Goal: Task Accomplishment & Management: Complete application form

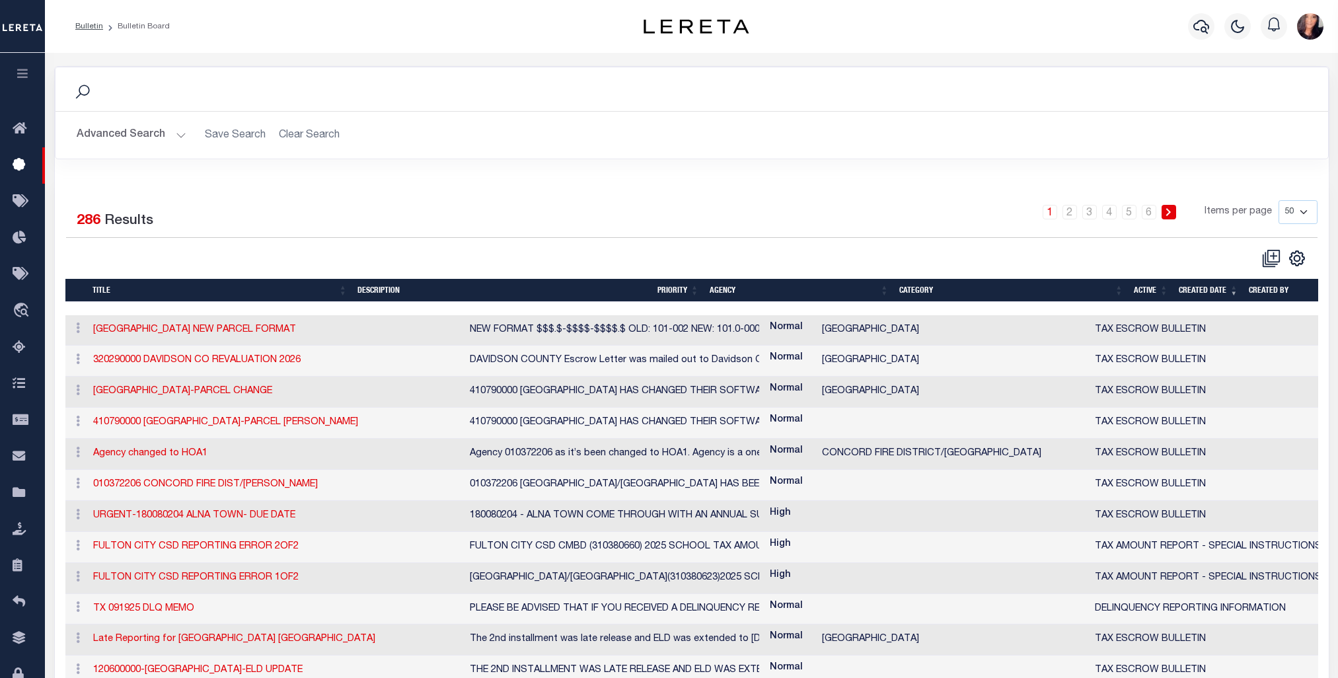
select select "50"
click at [1268, 252] on icon at bounding box center [1271, 258] width 18 height 18
checkbox input "false"
checkbox input "true"
select select
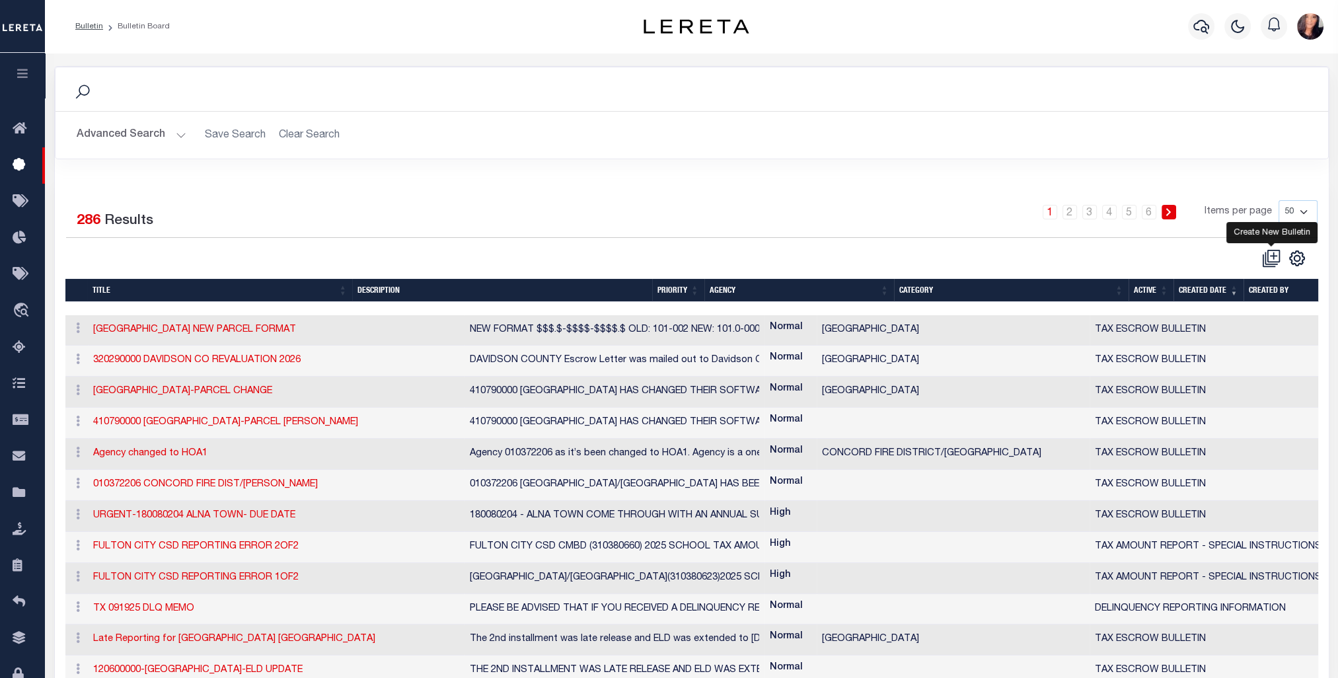
select select
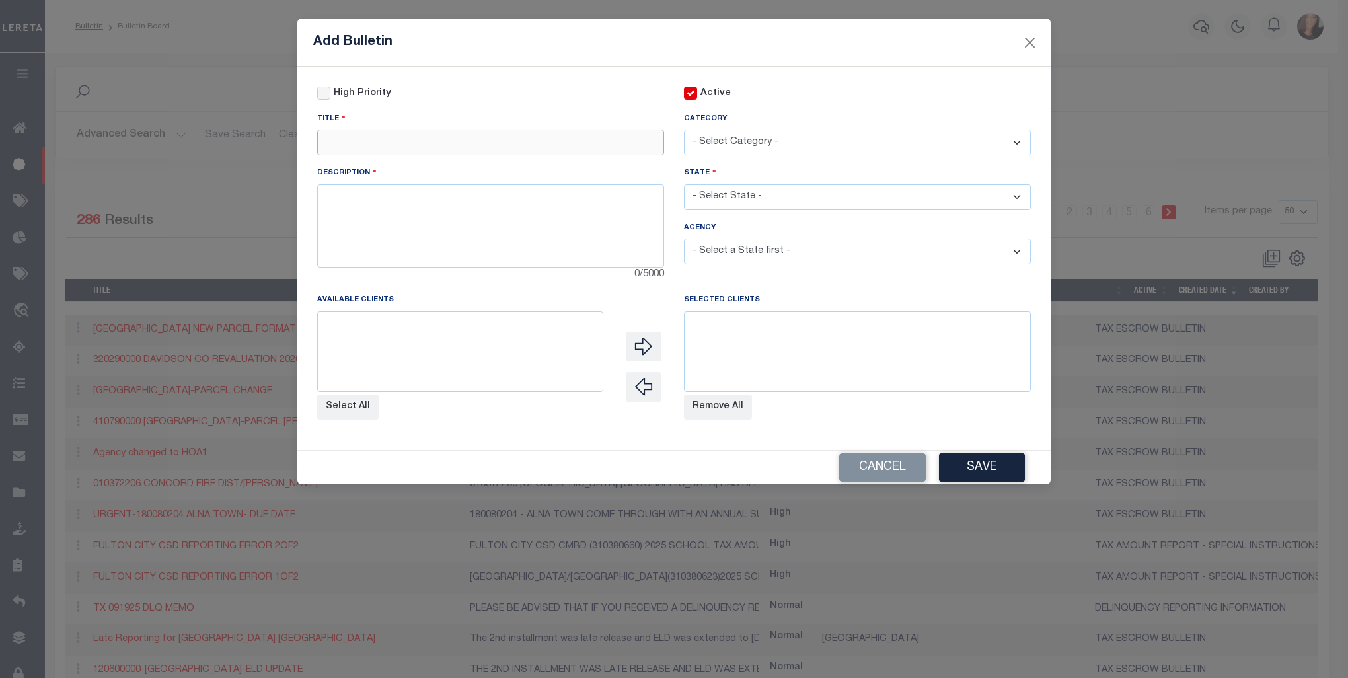
click at [381, 141] on input "text" at bounding box center [490, 142] width 347 height 26
paste input "421200000"
drag, startPoint x: 396, startPoint y: 145, endPoint x: 232, endPoint y: 126, distance: 165.7
click at [262, 133] on div "Add Bulletin High Priority Active Title 421200000" at bounding box center [674, 339] width 1348 height 678
paste input "[GEOGRAPHIC_DATA] Mass Parcel Change"
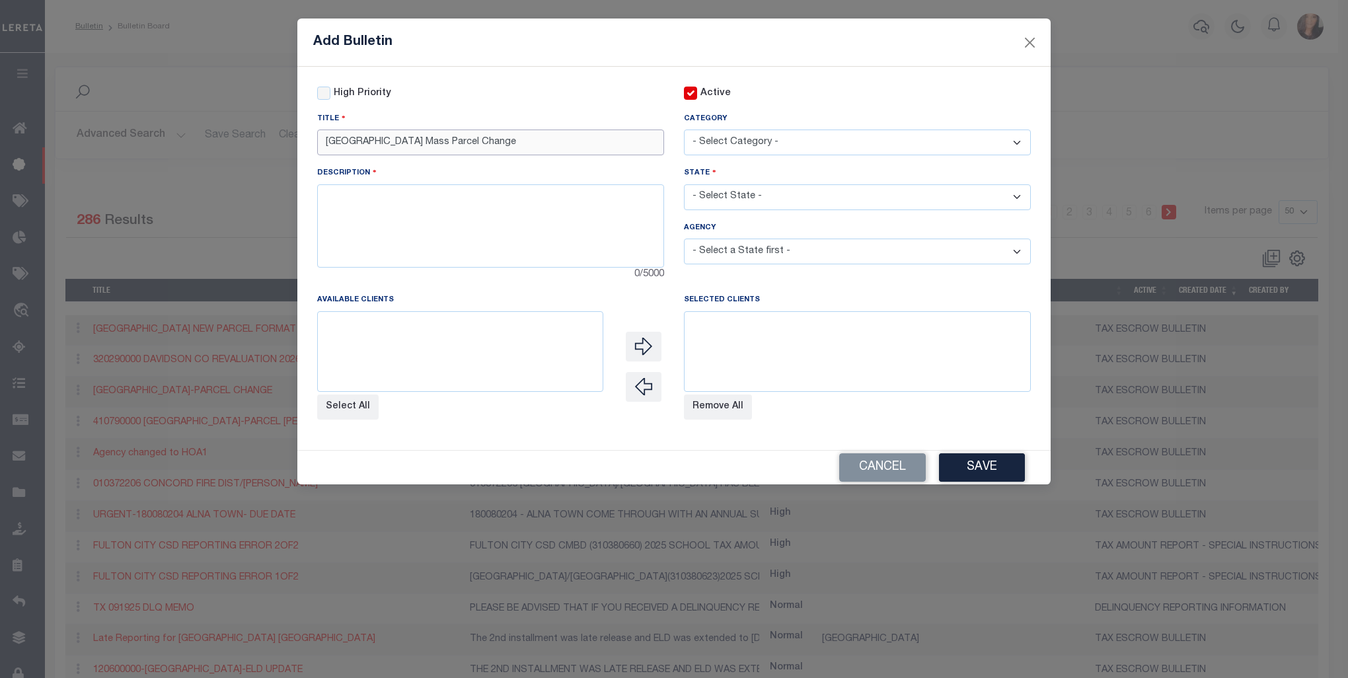
type input "[GEOGRAPHIC_DATA] Mass Parcel Change"
click at [835, 147] on select "- Select Category - AGENCY CONSOLIDATIONS/SPLITS/INACTIVE DELINQUENCY REPORTING…" at bounding box center [857, 142] width 347 height 26
select select "8"
click at [684, 130] on select "- Select Category - AGENCY CONSOLIDATIONS/SPLITS/INACTIVE DELINQUENCY REPORTING…" at bounding box center [857, 142] width 347 height 26
click at [384, 221] on textarea at bounding box center [490, 225] width 347 height 83
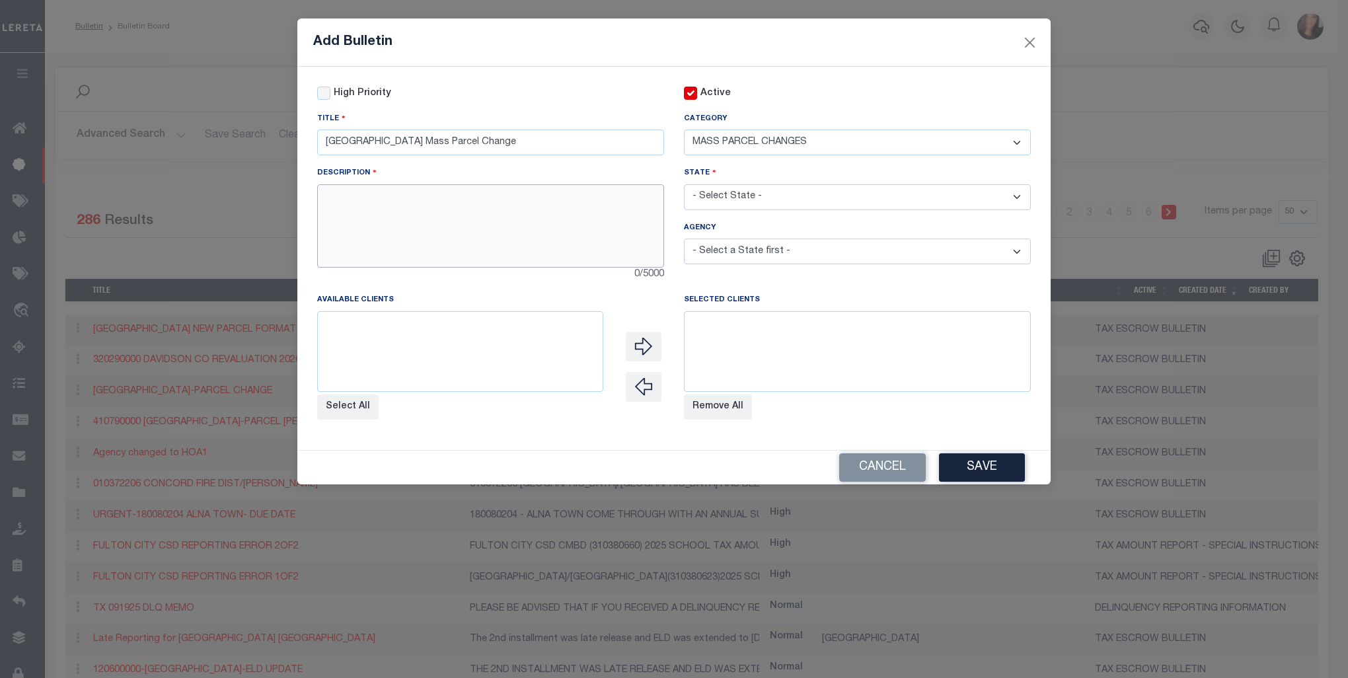
paste textarea "Jackson County and the mobile home agency are converting from the Quick Ref ID …"
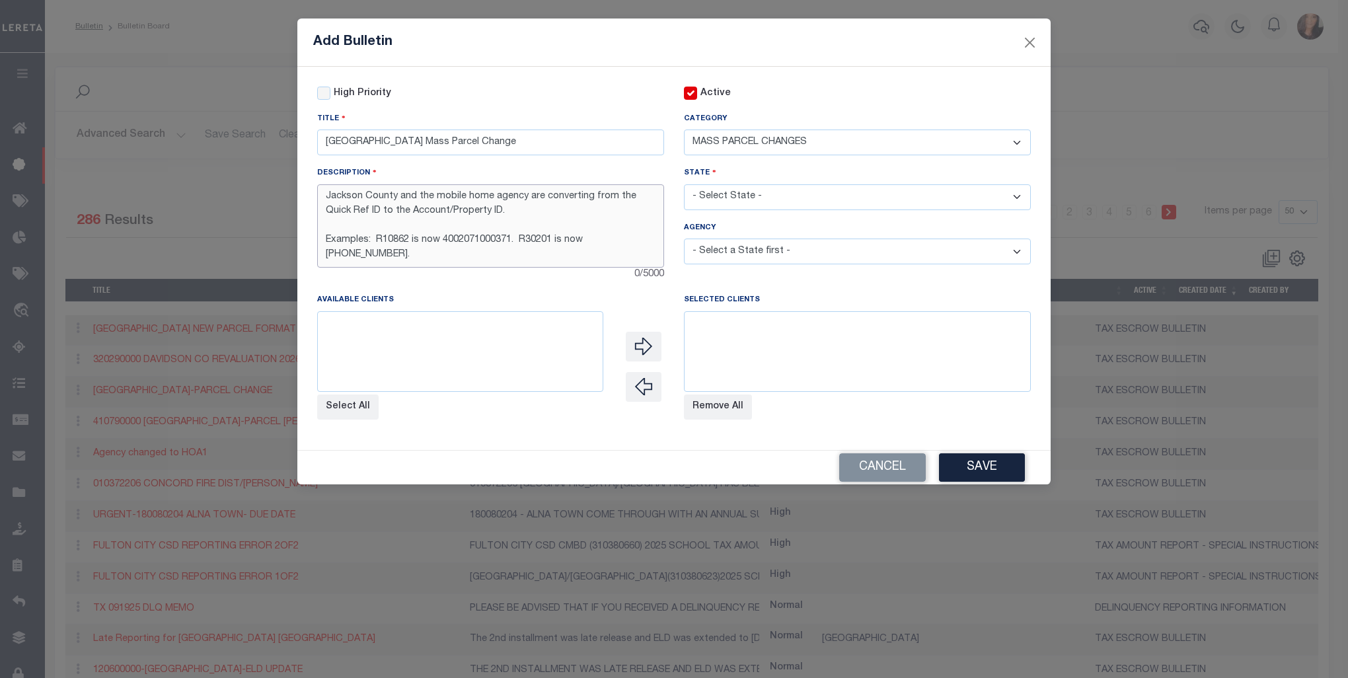
scroll to position [8, 0]
type textarea "Jackson County and the mobile home agency are converting from the Quick Ref ID …"
click at [775, 202] on select "- Select State - [US_STATE] AL AR AZ CA CO [GEOGRAPHIC_DATA] [GEOGRAPHIC_DATA] …" at bounding box center [857, 197] width 347 height 26
select select "[GEOGRAPHIC_DATA]"
click at [684, 186] on select "- Select State - [US_STATE] AL AR AZ CA CO [GEOGRAPHIC_DATA] [GEOGRAPHIC_DATA] …" at bounding box center [857, 197] width 347 height 26
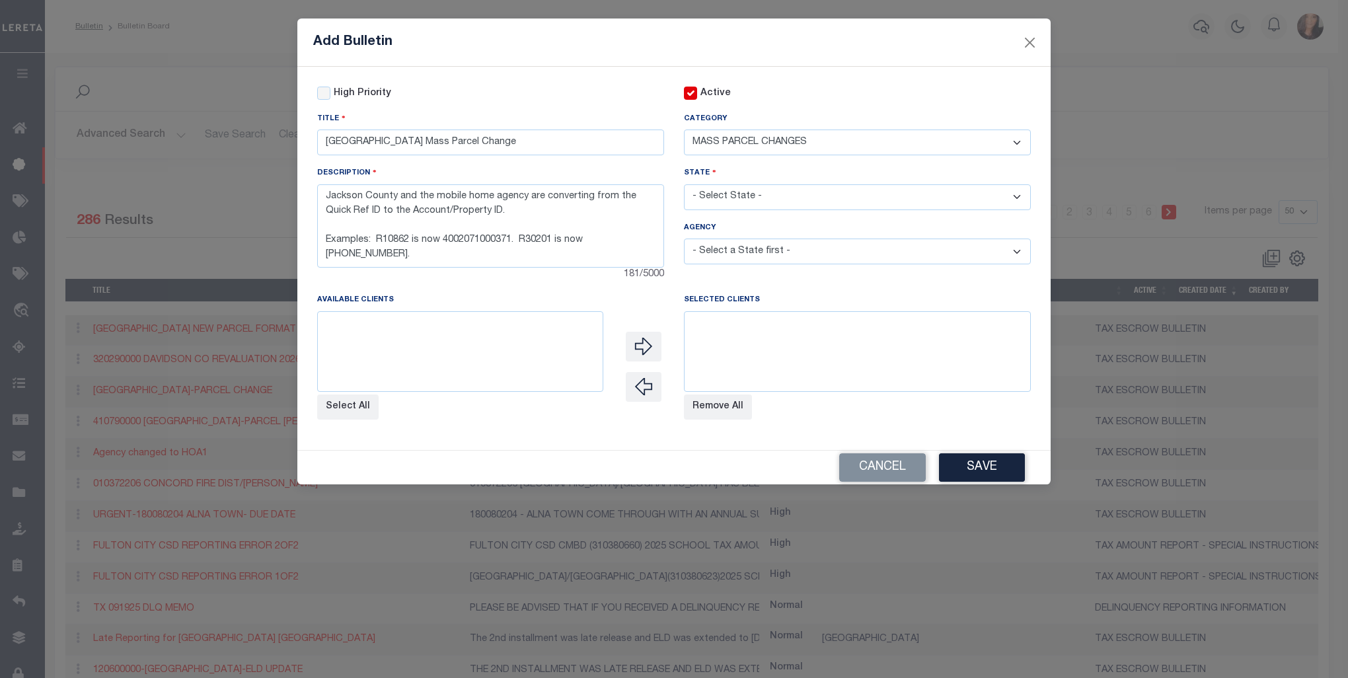
select select
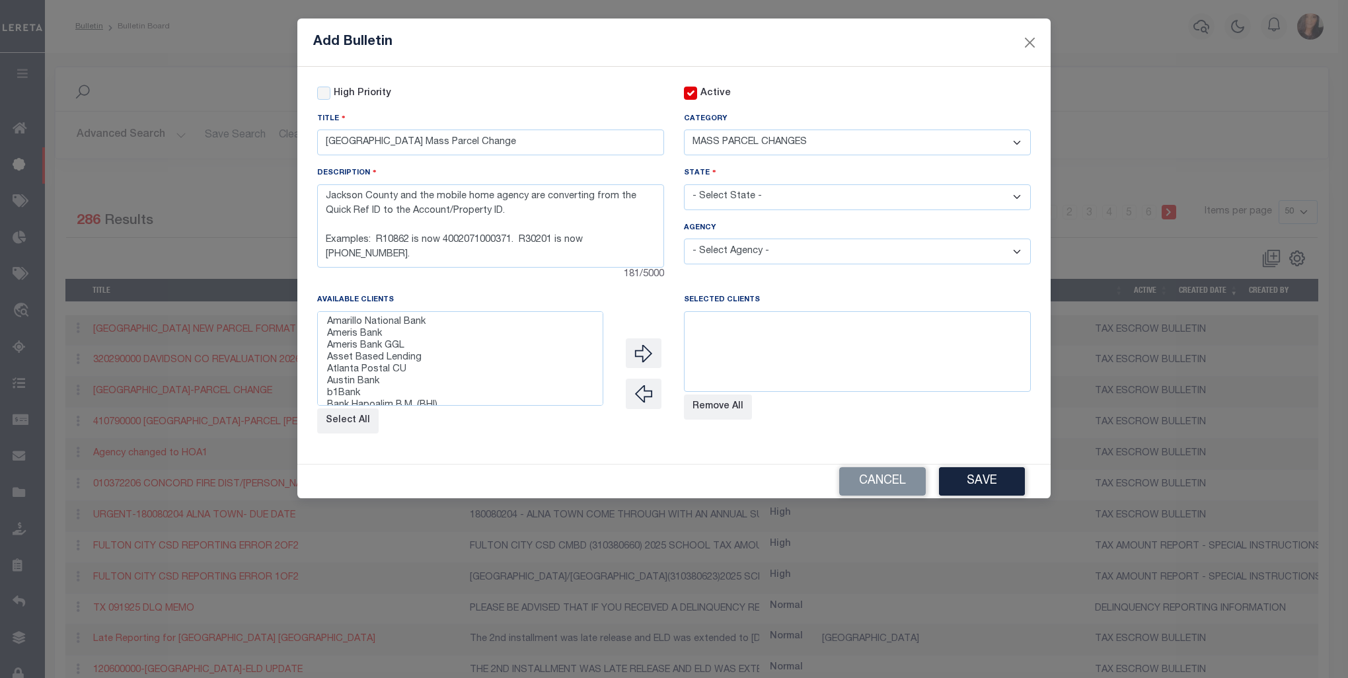
click at [751, 252] on select "- Select Agency - [PERSON_NAME][GEOGRAPHIC_DATA] IRR DIST #19 [GEOGRAPHIC_DATA]…" at bounding box center [857, 251] width 347 height 26
select select "4823900000"
click at [684, 240] on select "- Select Agency - [PERSON_NAME][GEOGRAPHIC_DATA] IRR DIST #19 [GEOGRAPHIC_DATA]…" at bounding box center [857, 251] width 347 height 26
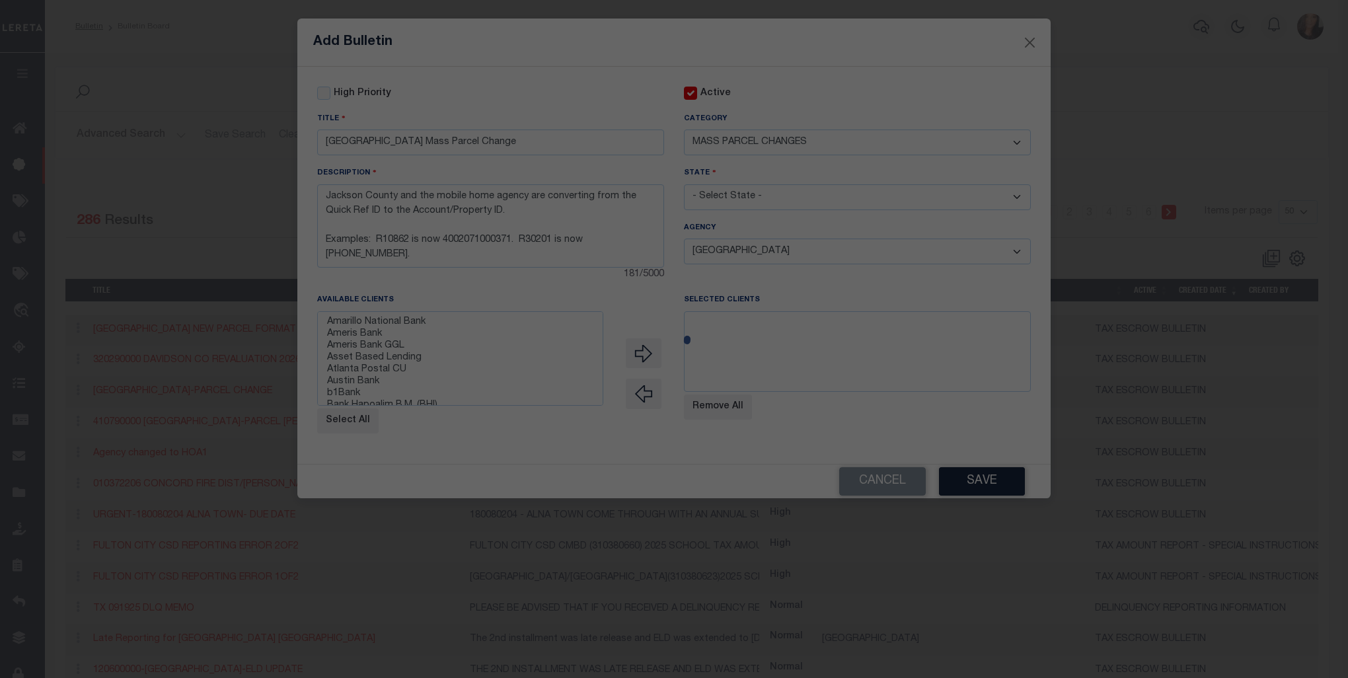
select select
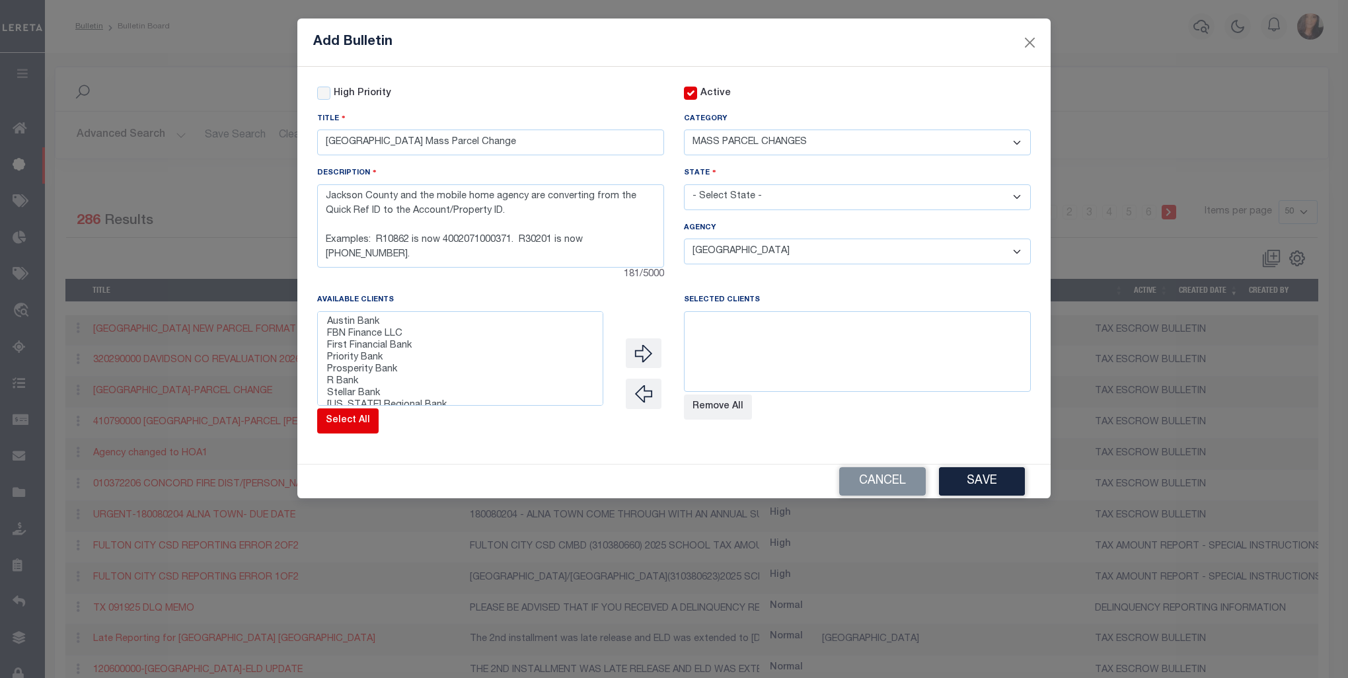
click at [349, 433] on button "Select All" at bounding box center [347, 420] width 61 height 25
select select
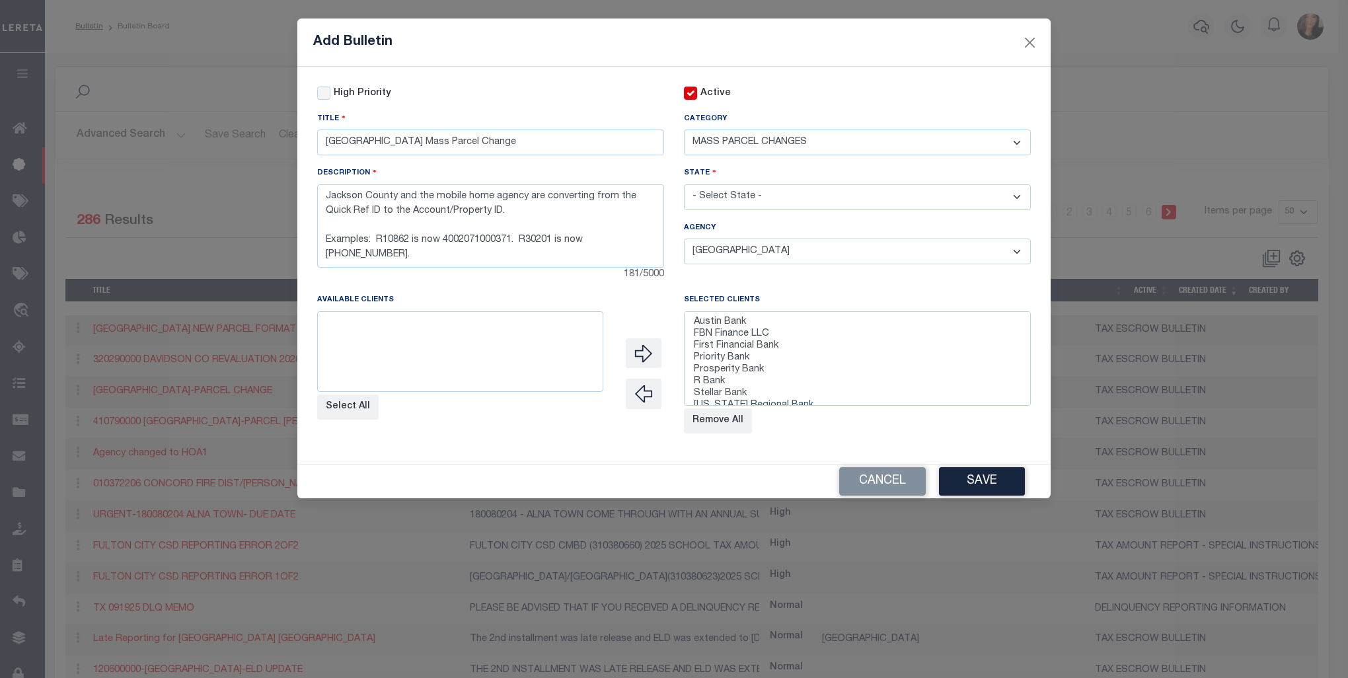
click at [320, 86] on div "High Priority Active Title [GEOGRAPHIC_DATA] Mass Parcel Change Category - Sele…" at bounding box center [673, 265] width 753 height 397
click at [326, 96] on input "High Priority" at bounding box center [323, 93] width 13 height 13
click at [979, 484] on button "Save" at bounding box center [982, 481] width 86 height 28
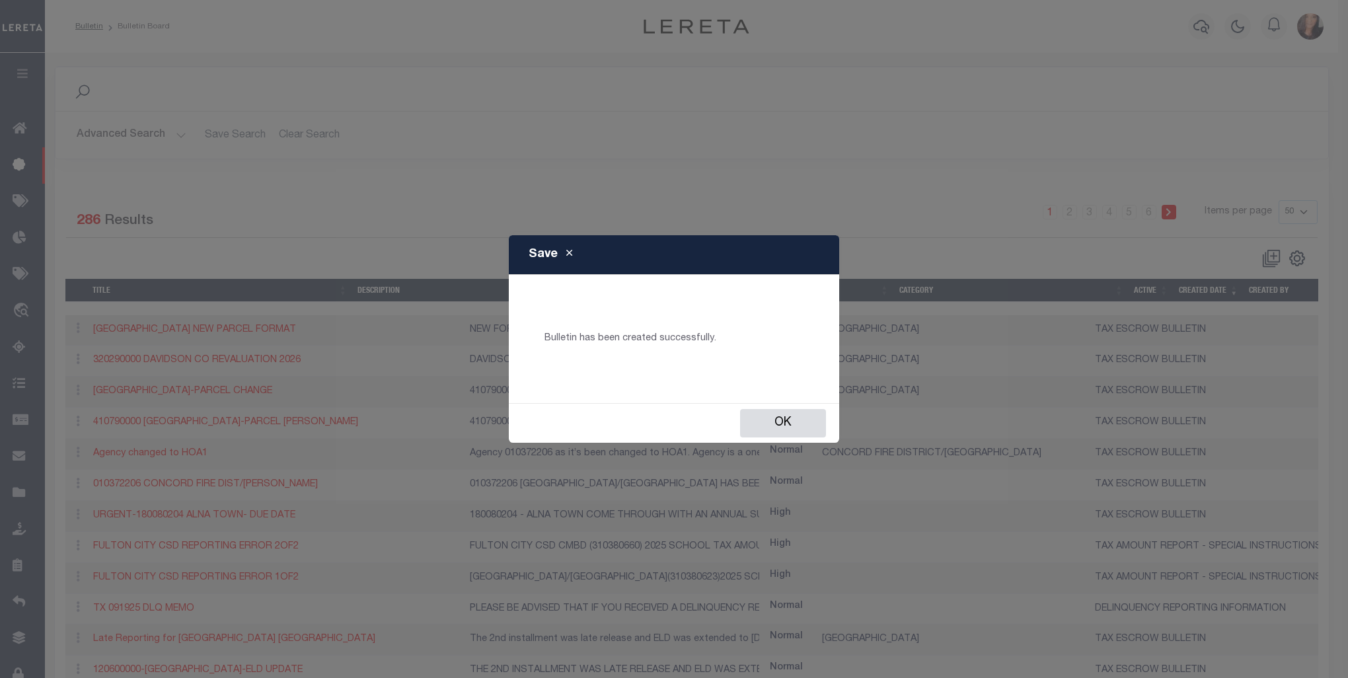
checkbox input "false"
select select
click at [813, 429] on button "Ok" at bounding box center [783, 423] width 86 height 28
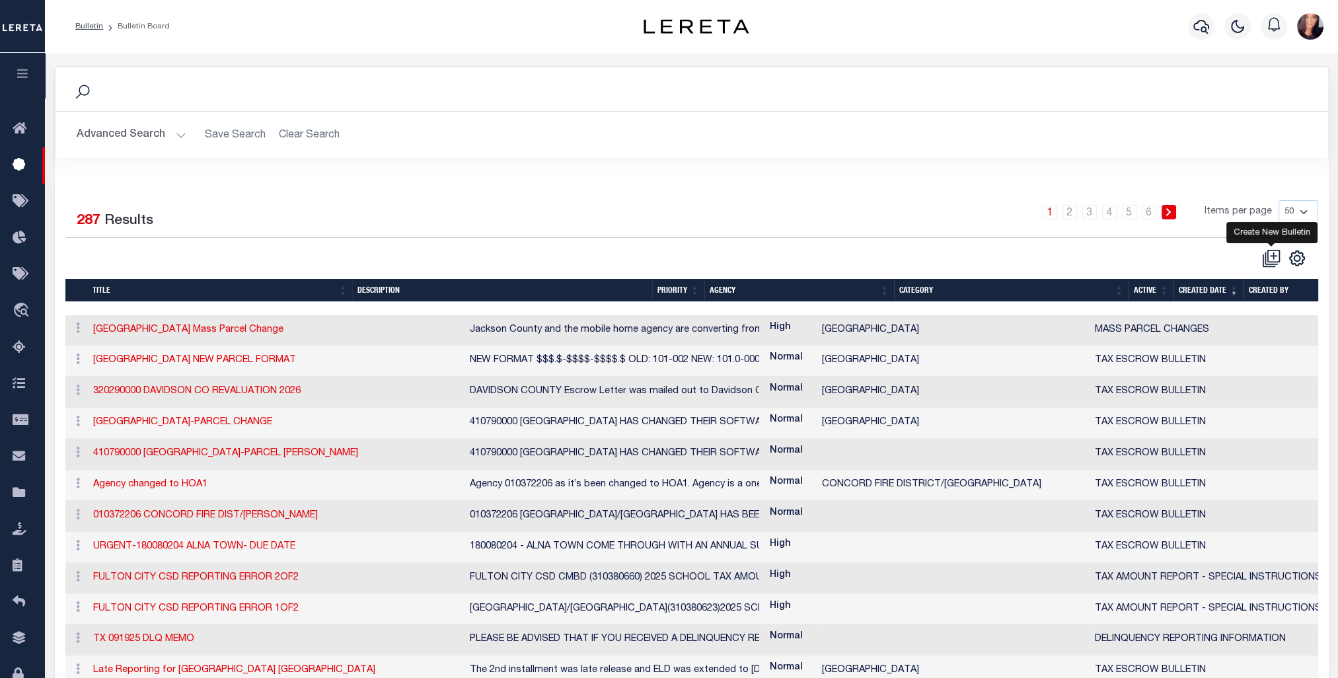
click at [1270, 252] on icon at bounding box center [1271, 258] width 18 height 18
checkbox input "false"
checkbox input "true"
select select
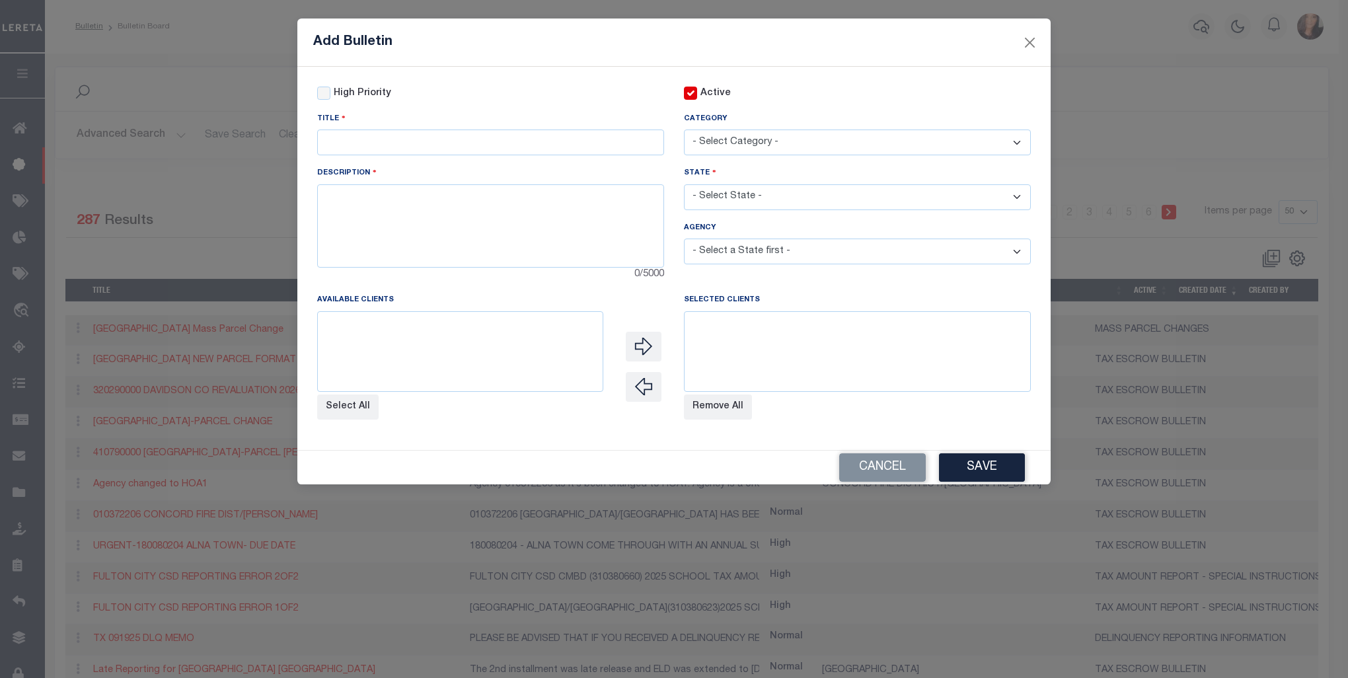
scroll to position [0, 0]
click at [385, 145] on input "text" at bounding box center [490, 142] width 347 height 26
paste input "[GEOGRAPHIC_DATA] Mass Parcel Change"
type input "[GEOGRAPHIC_DATA] Mass Parcel Change"
click at [406, 260] on textarea at bounding box center [490, 225] width 347 height 83
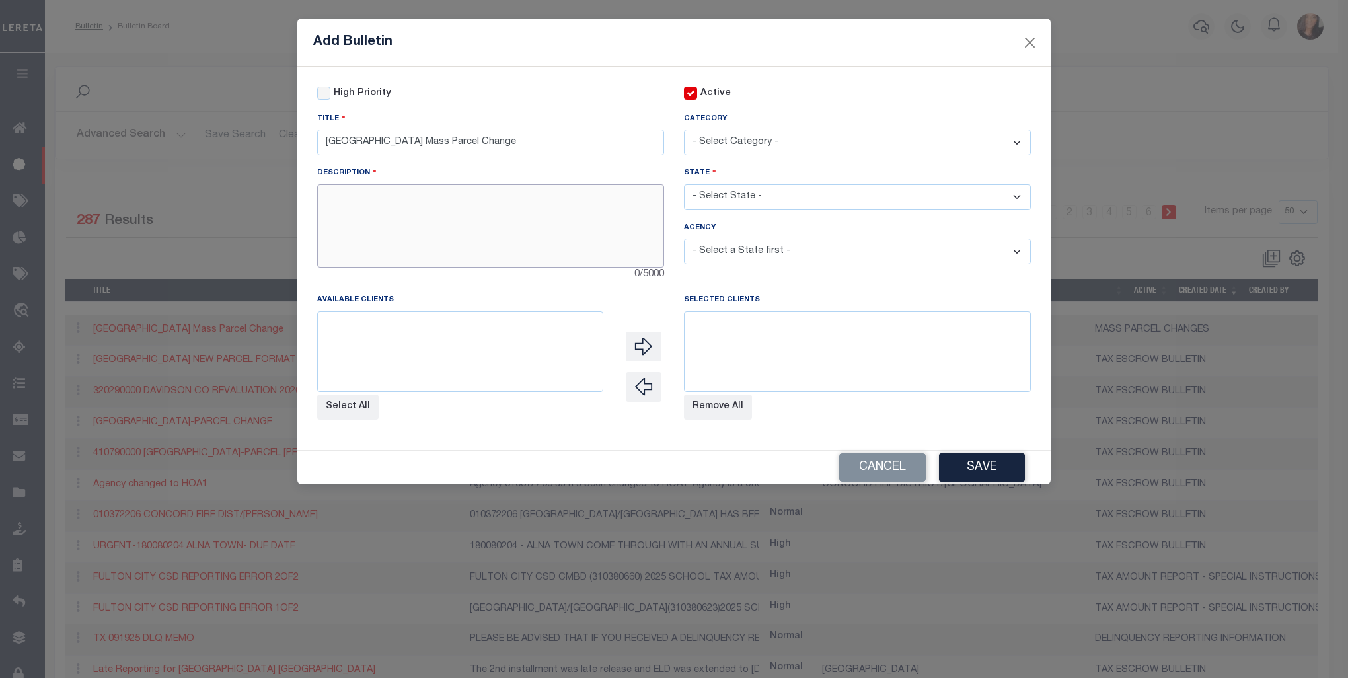
paste textarea "Jackson County and the mobile home agency are converting from the Quick Ref ID …"
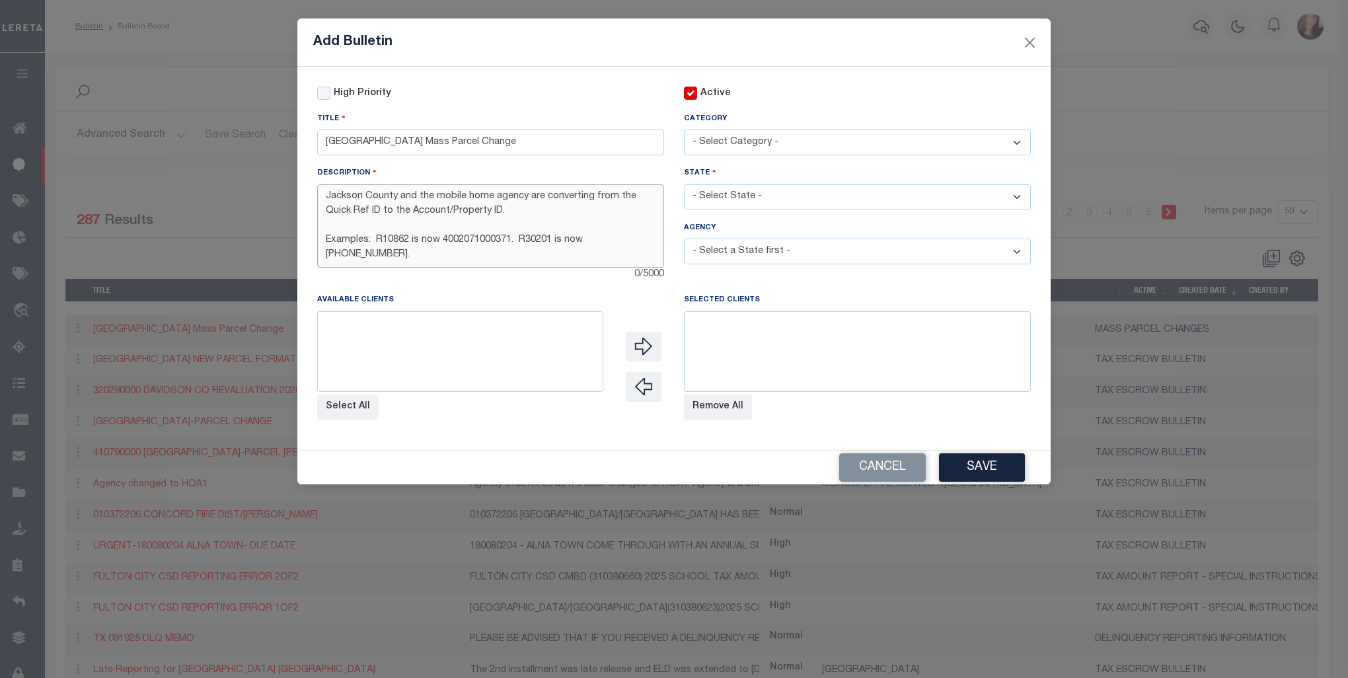
scroll to position [22, 0]
type textarea "Jackson County and the mobile home agency are converting from the Quick Ref ID …"
click at [325, 98] on input "High Priority" at bounding box center [323, 93] width 13 height 13
checkbox input "true"
click at [767, 149] on select "- Select Category - AGENCY CONSOLIDATIONS/SPLITS/INACTIVE DELINQUENCY REPORTING…" at bounding box center [857, 142] width 347 height 26
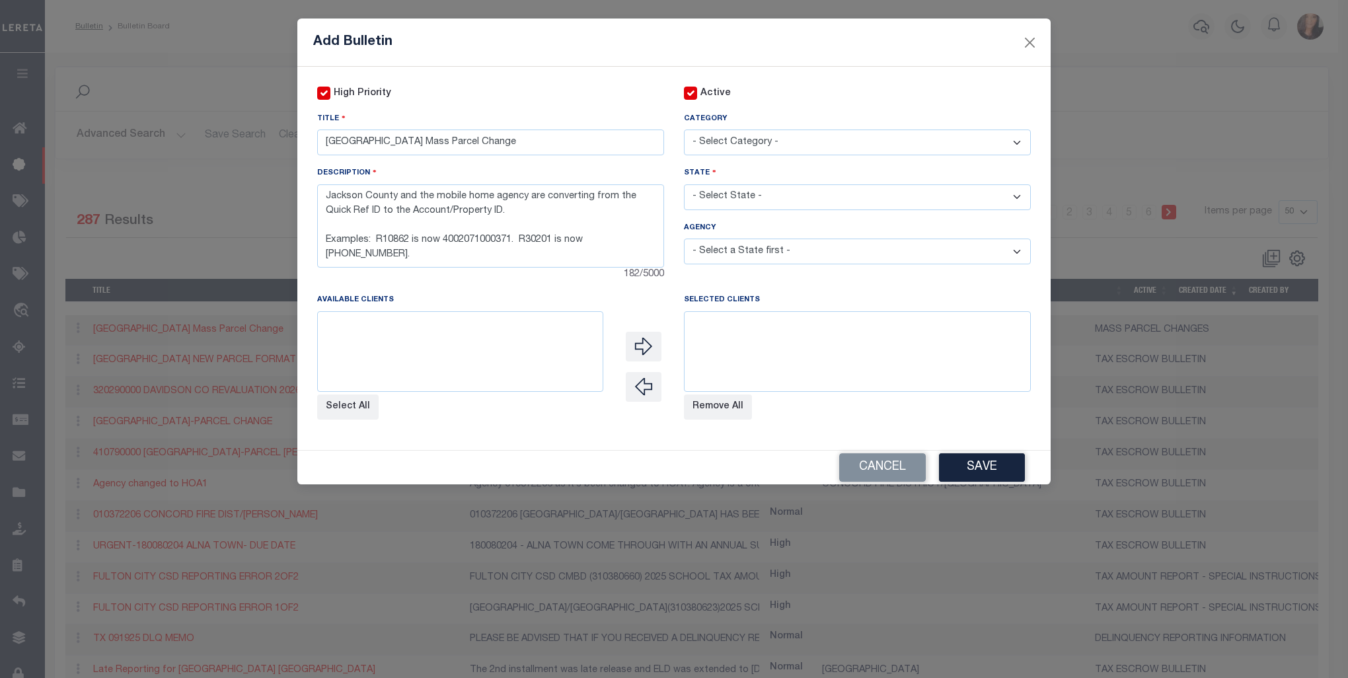
select select "8"
click at [684, 130] on select "- Select Category - AGENCY CONSOLIDATIONS/SPLITS/INACTIVE DELINQUENCY REPORTING…" at bounding box center [857, 142] width 347 height 26
click at [741, 200] on select "- Select State - [US_STATE] AL AR AZ CA CO [GEOGRAPHIC_DATA] [GEOGRAPHIC_DATA] …" at bounding box center [857, 197] width 347 height 26
select select "[GEOGRAPHIC_DATA]"
click at [684, 186] on select "- Select State - [US_STATE] AL AR AZ CA CO [GEOGRAPHIC_DATA] [GEOGRAPHIC_DATA] …" at bounding box center [857, 197] width 347 height 26
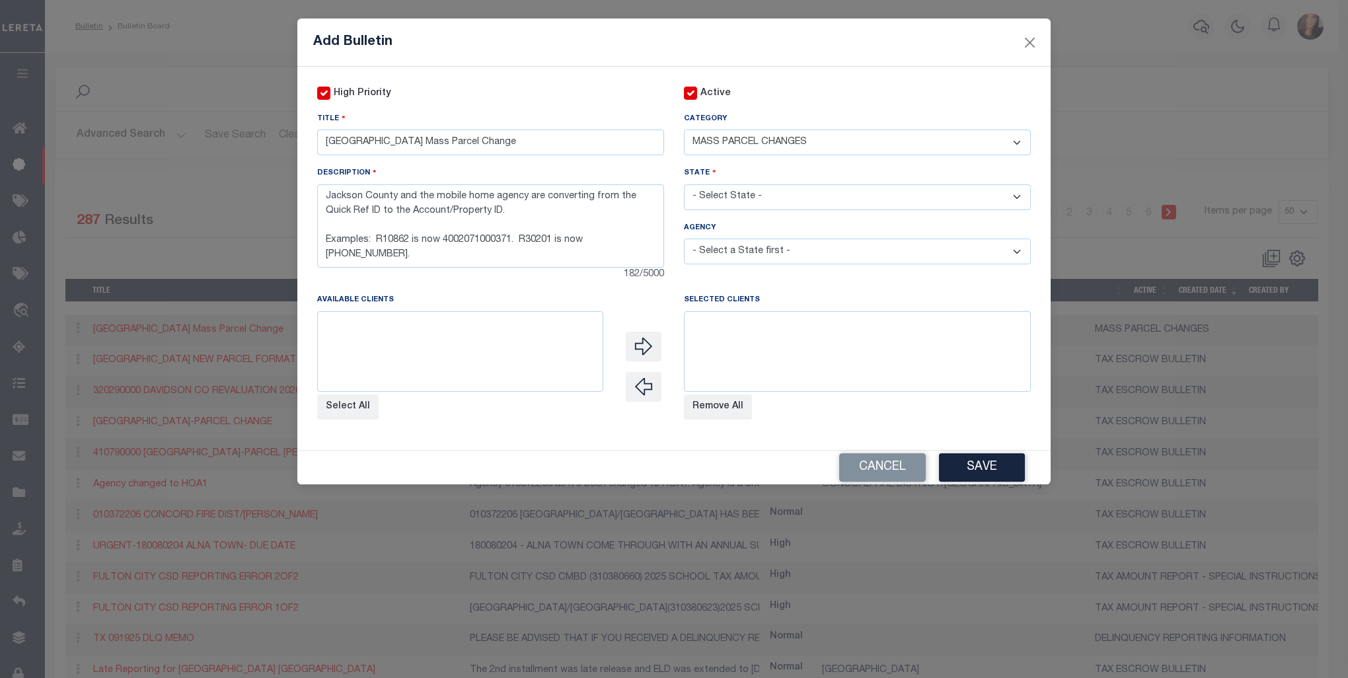
select select
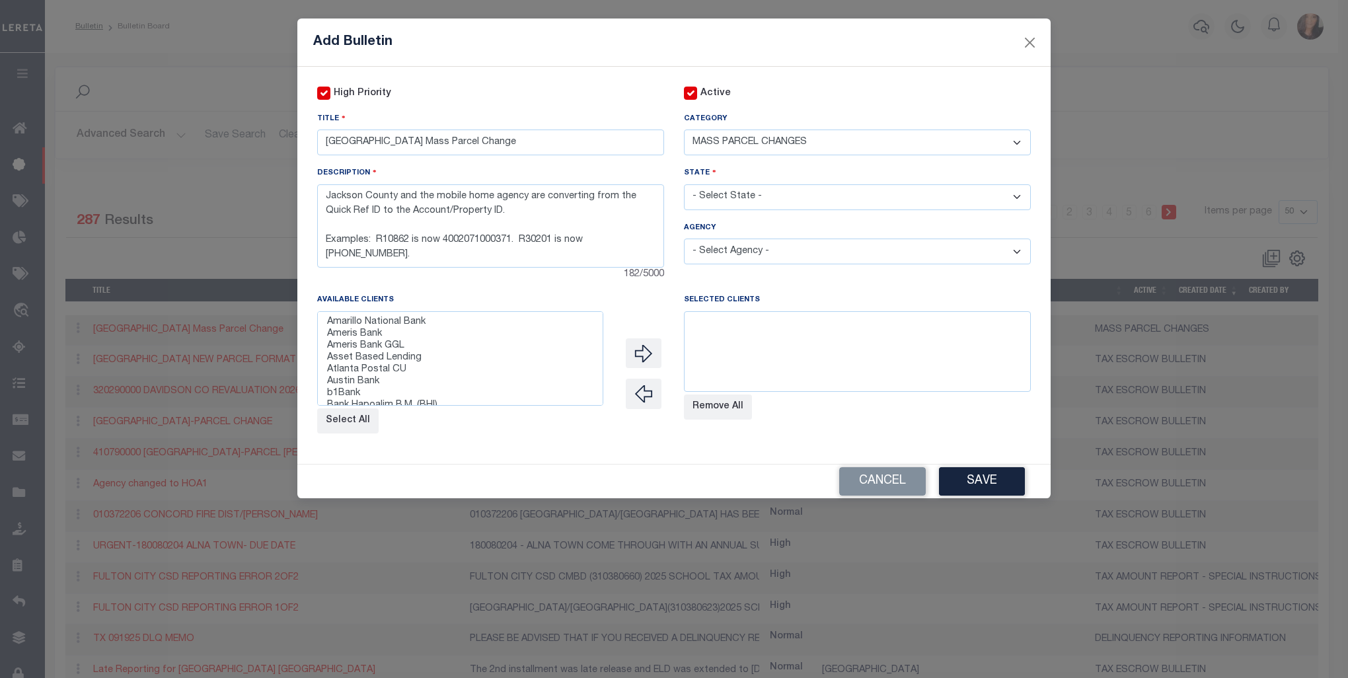
click at [1023, 252] on select "- Select Agency - [PERSON_NAME][GEOGRAPHIC_DATA] IRR DIST #19 [GEOGRAPHIC_DATA]…" at bounding box center [857, 251] width 347 height 26
select select "7803025272"
click at [684, 240] on select "- Select Agency - [PERSON_NAME][GEOGRAPHIC_DATA] IRR DIST #19 [GEOGRAPHIC_DATA]…" at bounding box center [857, 251] width 347 height 26
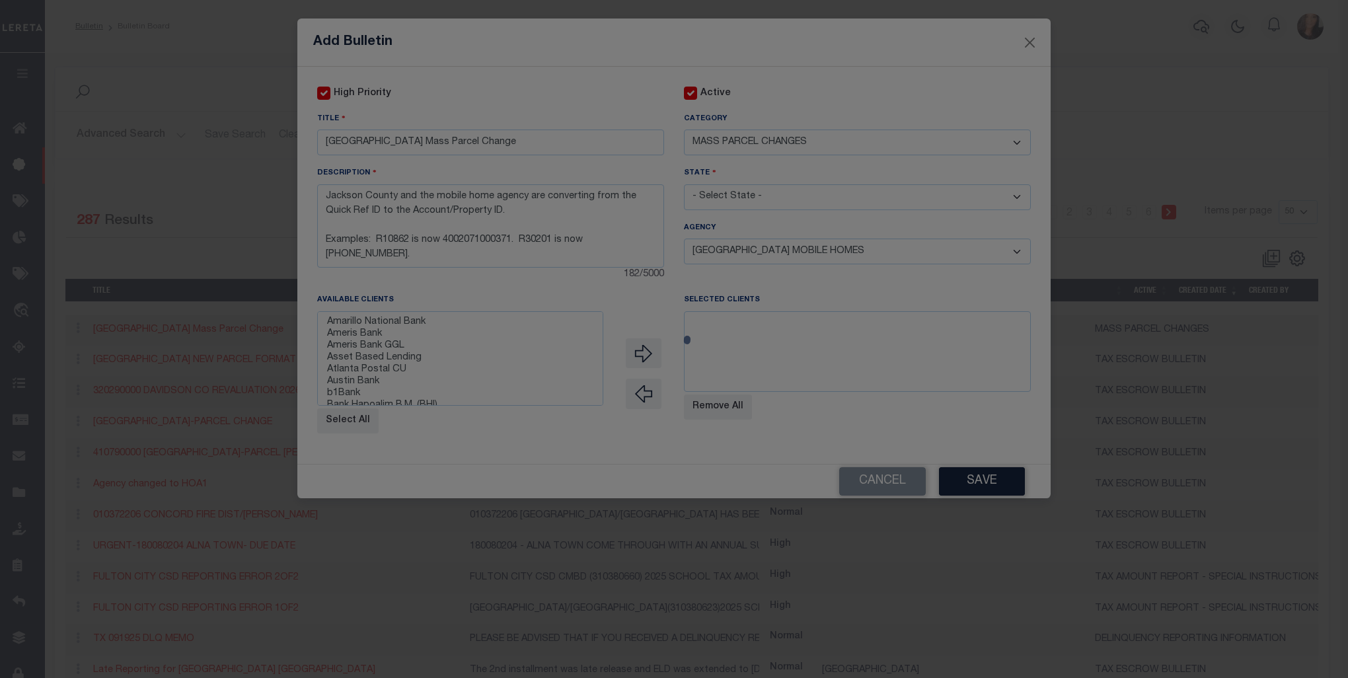
select select
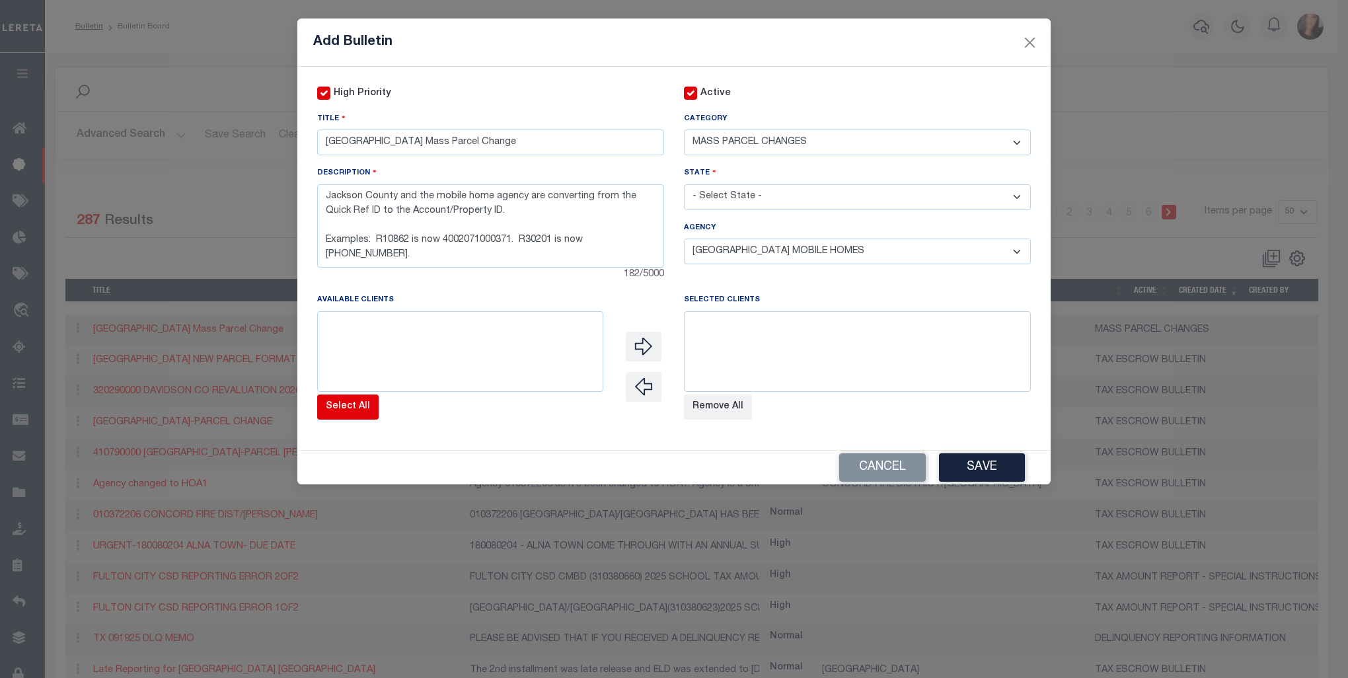
click at [360, 420] on button "Select All" at bounding box center [347, 406] width 61 height 25
select select
click at [990, 468] on button "Save" at bounding box center [982, 467] width 86 height 28
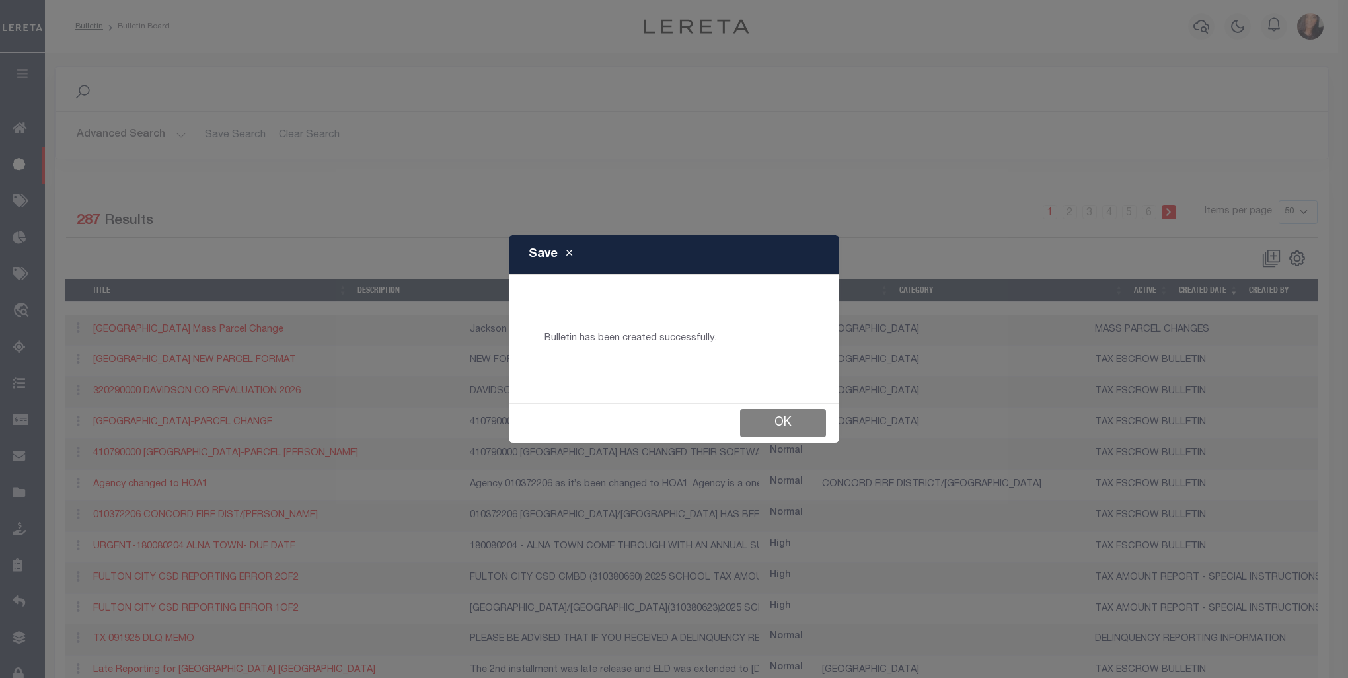
click at [788, 425] on button "Ok" at bounding box center [783, 423] width 86 height 28
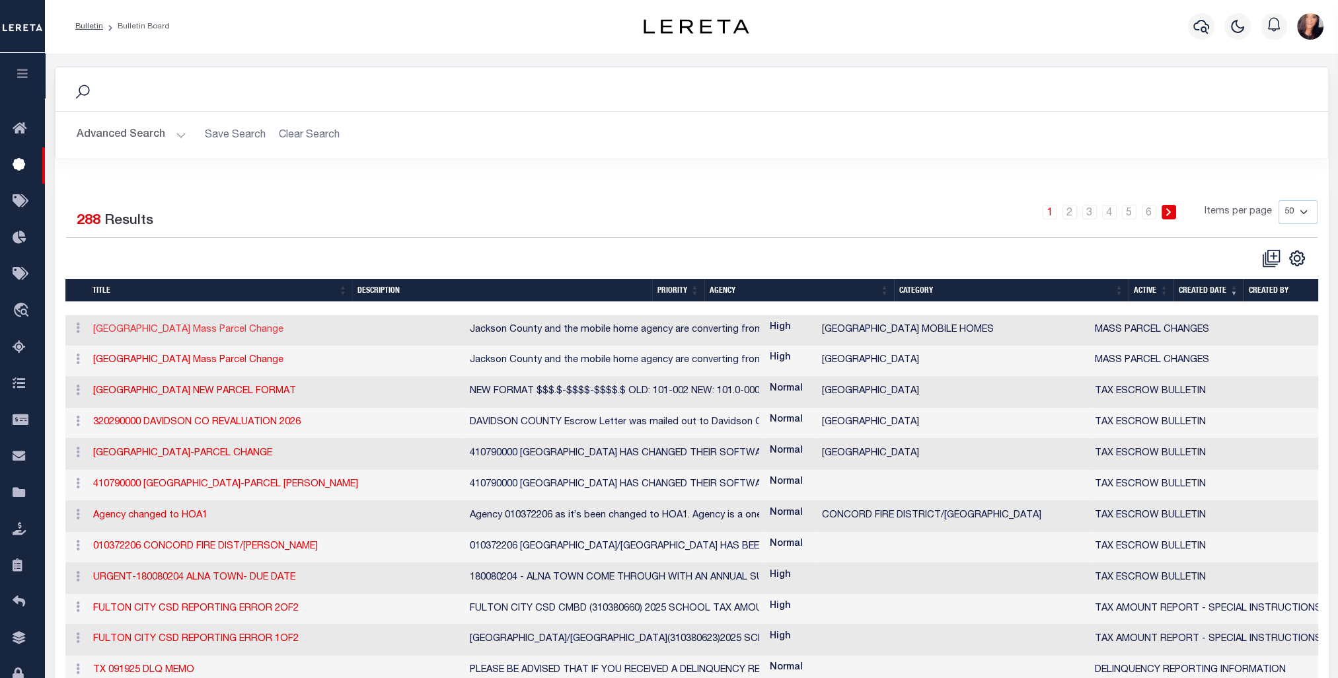
click at [188, 328] on link "[GEOGRAPHIC_DATA] Mass Parcel Change" at bounding box center [188, 329] width 190 height 9
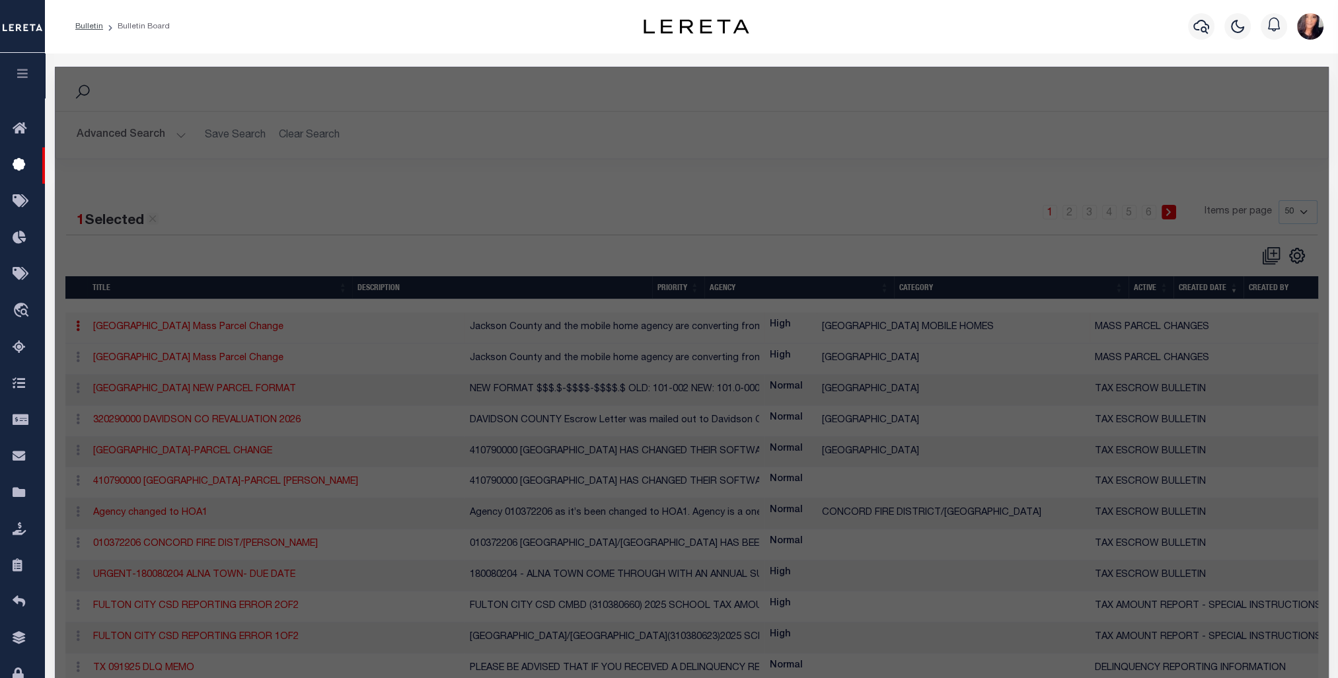
checkbox input "true"
type input "[GEOGRAPHIC_DATA] Mass Parcel Change"
select select "8"
type textarea "Jackson County and the mobile home agency are converting from the Quick Ref ID …"
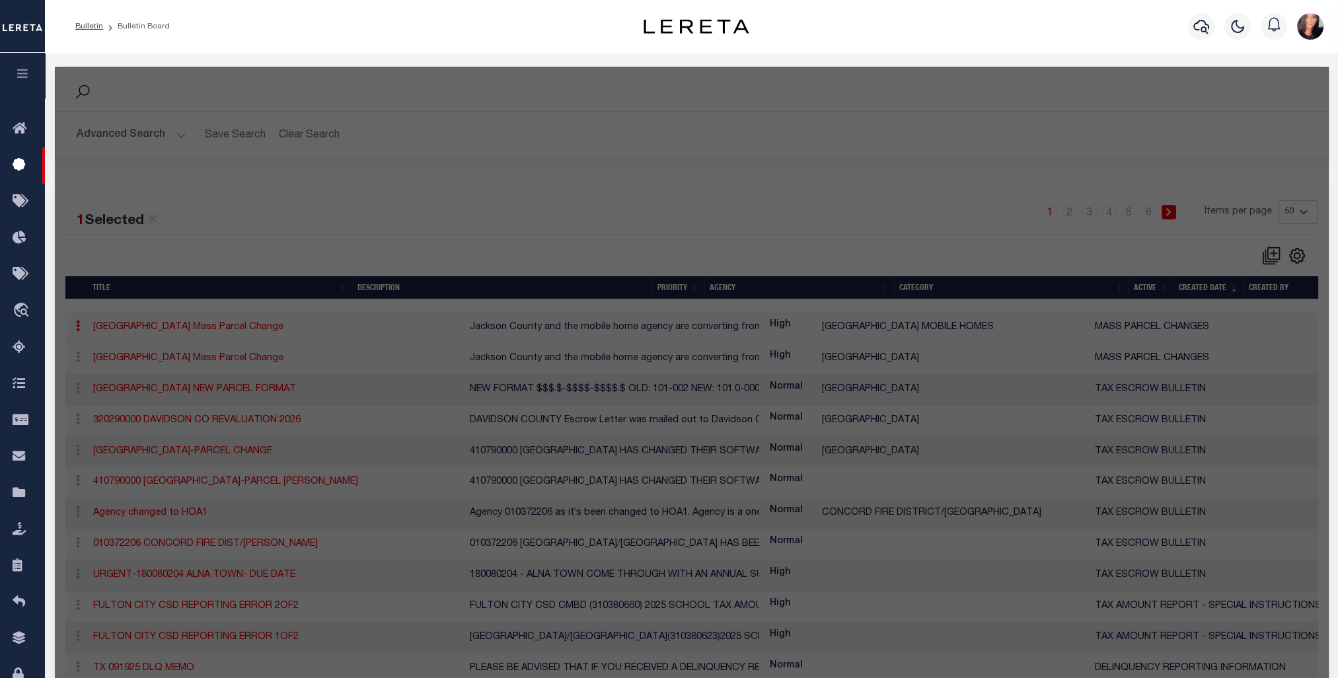
select select "[GEOGRAPHIC_DATA]"
select select
select select "7803025272"
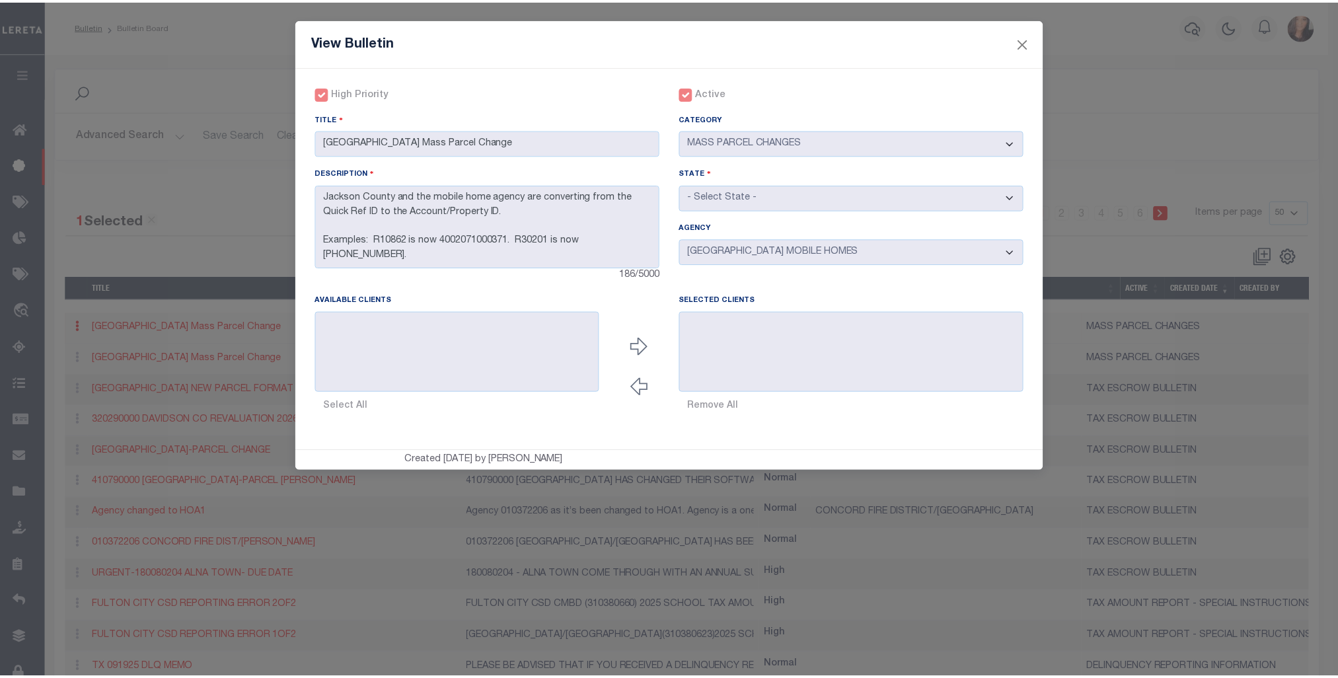
scroll to position [28, 0]
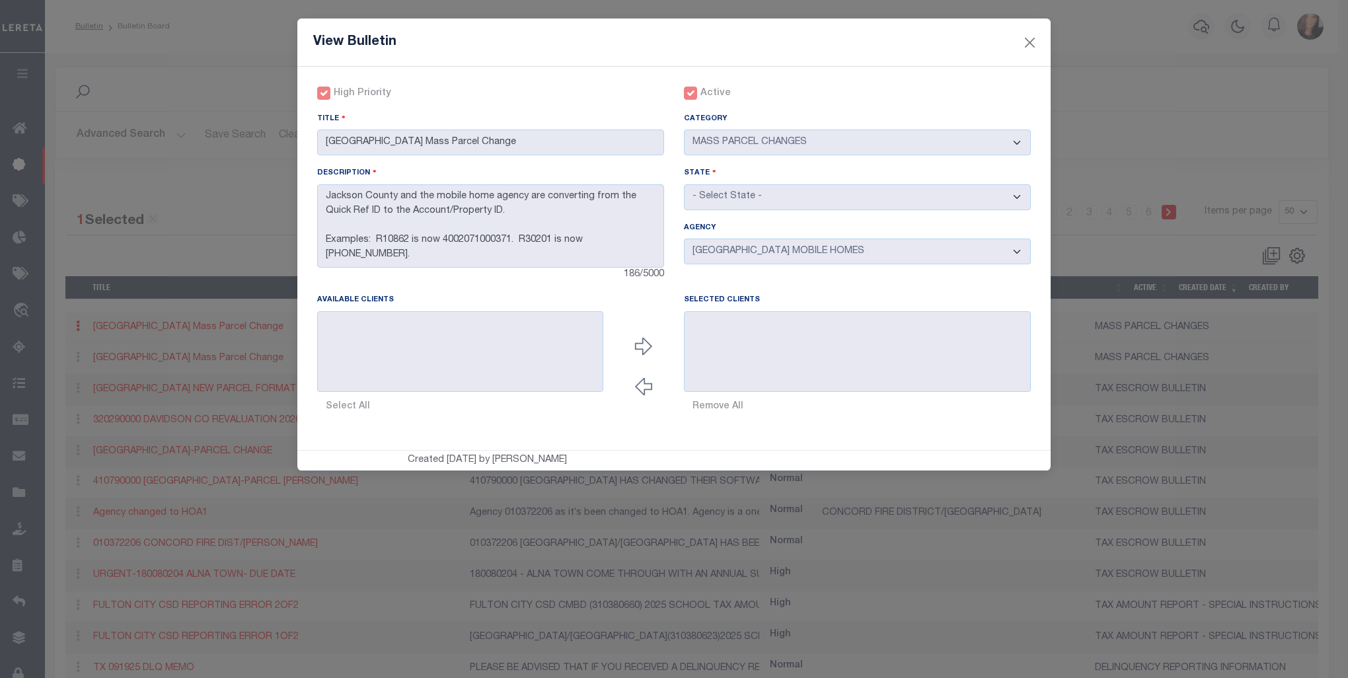
click at [258, 142] on div "View Bulletin High Priority Active Title Category" at bounding box center [674, 339] width 1348 height 678
click at [797, 35] on div "View Bulletin" at bounding box center [673, 42] width 753 height 48
click at [1032, 39] on button "Close" at bounding box center [1029, 42] width 17 height 17
